Goal: Task Accomplishment & Management: Use online tool/utility

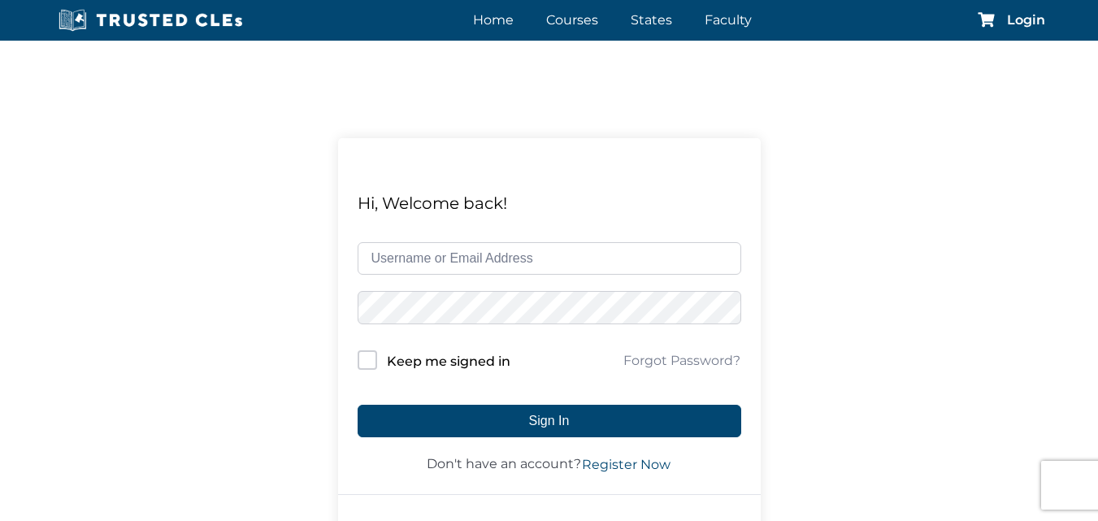
click at [470, 260] on input "text" at bounding box center [550, 258] width 384 height 33
type input "restevez"
click at [358, 405] on button "Sign In" at bounding box center [550, 421] width 384 height 33
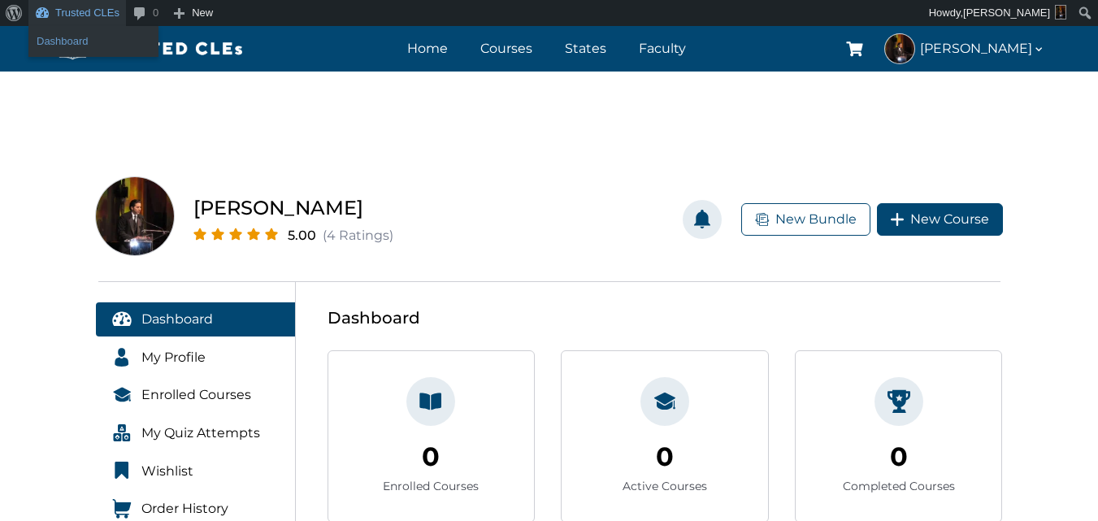
click at [99, 35] on link "Dashboard" at bounding box center [93, 41] width 130 height 21
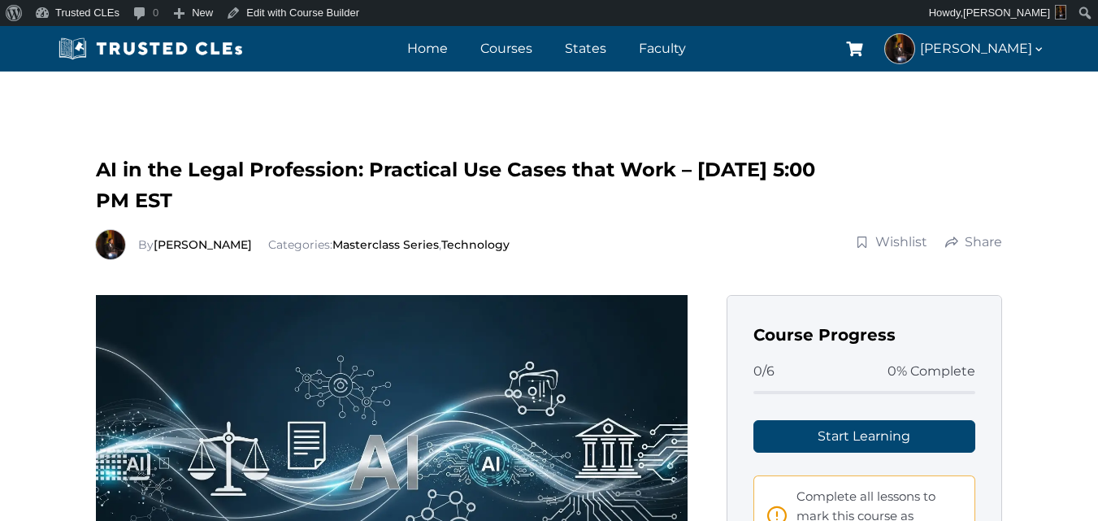
drag, startPoint x: 422, startPoint y: 277, endPoint x: 397, endPoint y: 24, distance: 253.9
click at [306, 14] on link "Edit with Course Builder" at bounding box center [292, 13] width 146 height 26
drag, startPoint x: 471, startPoint y: 291, endPoint x: 411, endPoint y: 11, distance: 286.8
click at [268, 11] on link "Edit with Course Builder" at bounding box center [292, 13] width 146 height 26
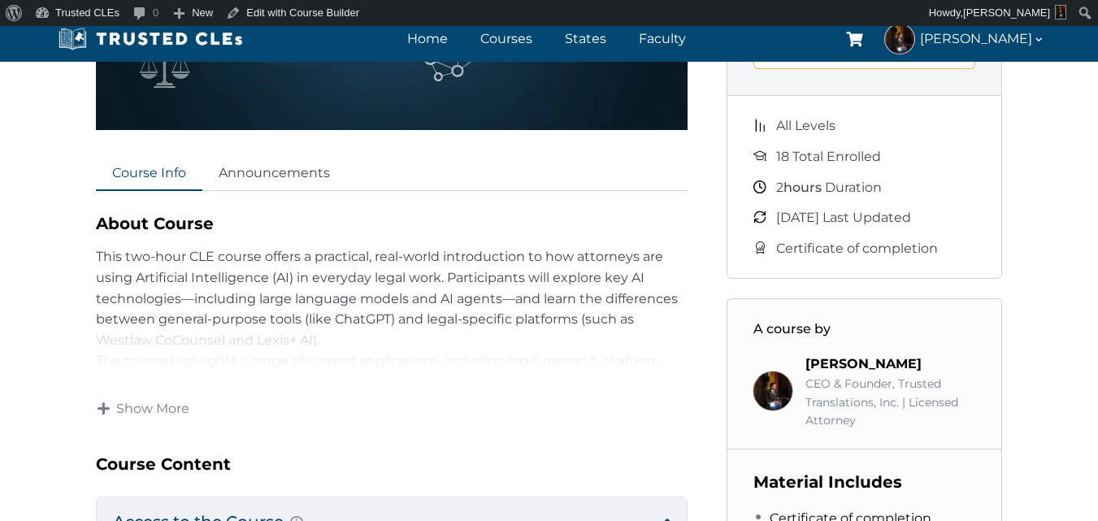
scroll to position [650, 0]
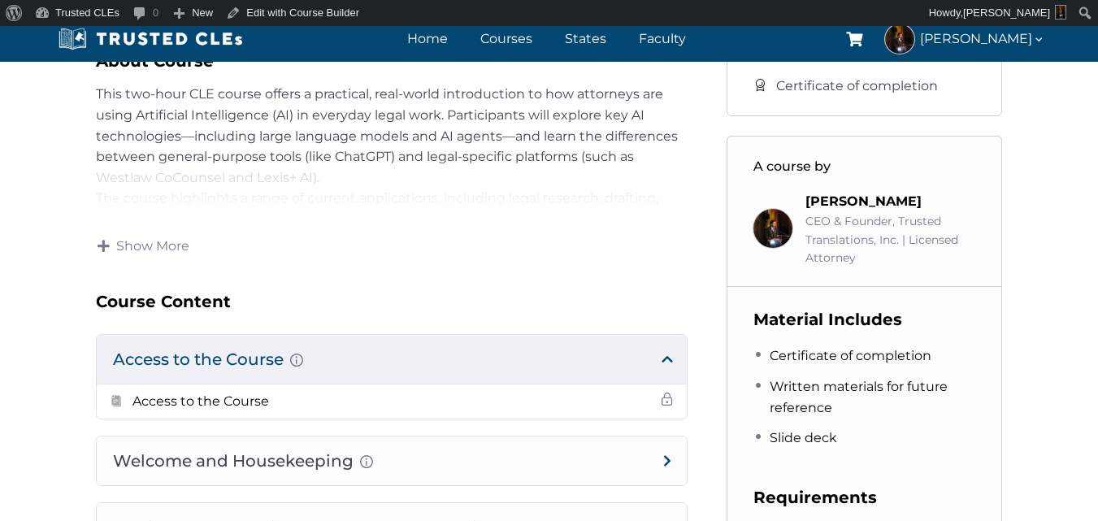
scroll to position [731, 0]
